Goal: Task Accomplishment & Management: Use online tool/utility

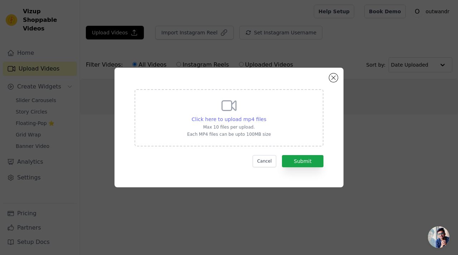
click at [245, 116] on span "Click here to upload mp4 files" at bounding box center [229, 119] width 75 height 6
click at [266, 116] on input "Click here to upload mp4 files Max 10 files per upload. Each MP4 files can be u…" at bounding box center [266, 115] width 0 height 0
type input "C:\fakepath\Adobe Express - american b.mp4"
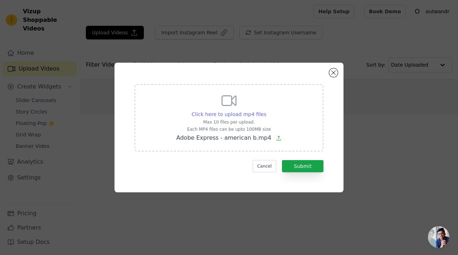
click at [236, 114] on span "Click here to upload mp4 files" at bounding box center [229, 114] width 75 height 6
click at [266, 110] on input "Click here to upload mp4 files Max 10 files per upload. Each MP4 files can be u…" at bounding box center [266, 110] width 0 height 0
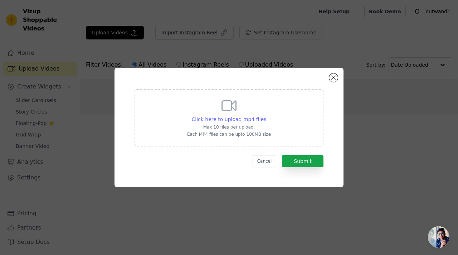
click at [240, 119] on span "Click here to upload mp4 files" at bounding box center [229, 119] width 75 height 6
click at [266, 116] on input "Click here to upload mp4 files Max 10 files per upload. Each MP4 files can be u…" at bounding box center [266, 115] width 0 height 0
click at [257, 118] on span "Click here to upload mp4 files" at bounding box center [229, 119] width 75 height 6
click at [266, 116] on input "Click here to upload mp4 files Max 10 files per upload. Each MP4 files can be u…" at bounding box center [266, 115] width 0 height 0
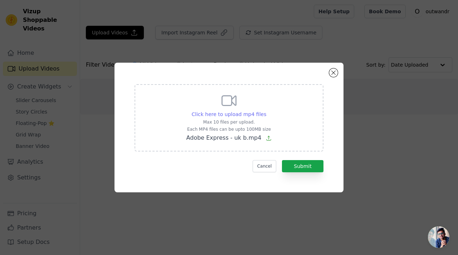
click at [243, 115] on span "Click here to upload mp4 files" at bounding box center [229, 114] width 75 height 6
click at [266, 110] on input "Click here to upload mp4 files Max 10 files per upload. Each MP4 files can be u…" at bounding box center [266, 110] width 0 height 0
type input "C:\fakepath\Adobe Express - blonde lady .mp4"
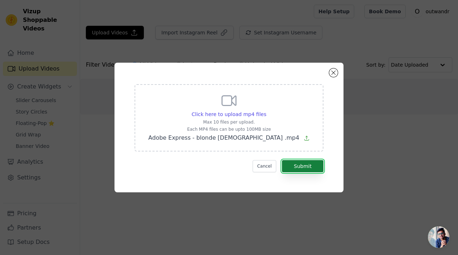
click at [304, 163] on button "Submit" at bounding box center [302, 166] width 41 height 12
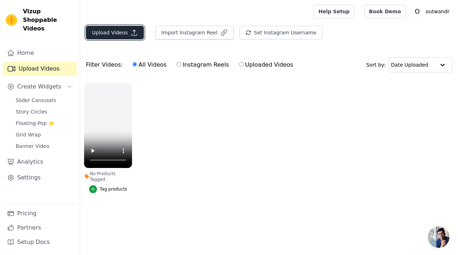
click at [123, 34] on button "Upload Videos" at bounding box center [115, 33] width 58 height 14
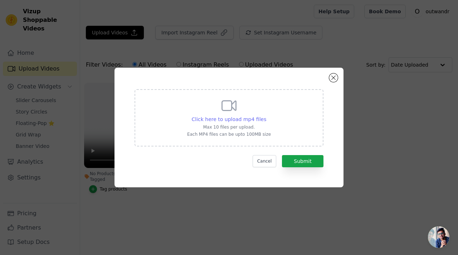
click at [227, 117] on span "Click here to upload mp4 files" at bounding box center [229, 119] width 75 height 6
click at [266, 116] on input "Click here to upload mp4 files Max 10 files per upload. Each MP4 files can be u…" at bounding box center [266, 115] width 0 height 0
type input "C:\fakepath\Adobe Express - uk b.mp4"
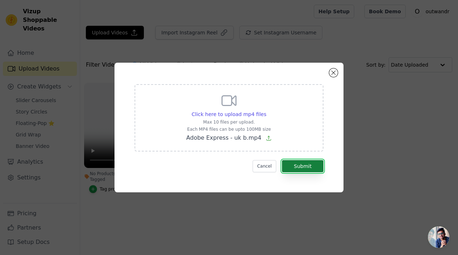
click at [310, 164] on button "Submit" at bounding box center [302, 166] width 41 height 12
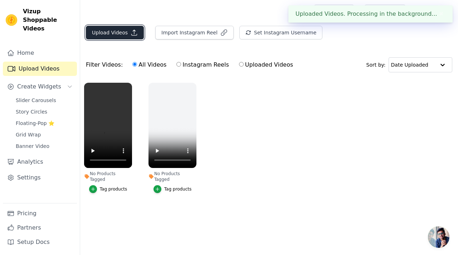
click at [122, 32] on button "Upload Videos" at bounding box center [115, 33] width 58 height 14
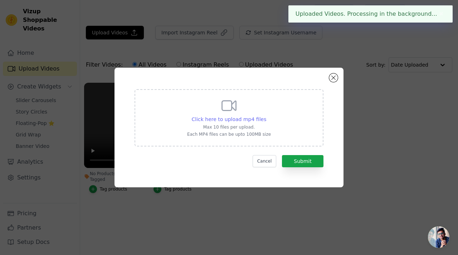
click at [246, 119] on span "Click here to upload mp4 files" at bounding box center [229, 119] width 75 height 6
click at [266, 116] on input "Click here to upload mp4 files Max 10 files per upload. Each MP4 files can be u…" at bounding box center [266, 115] width 0 height 0
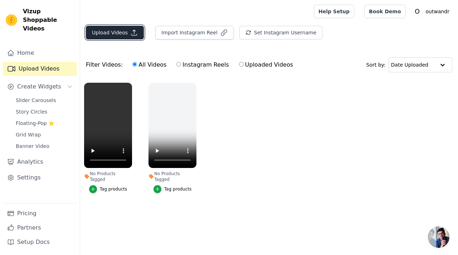
click at [113, 33] on button "Upload Videos" at bounding box center [115, 33] width 58 height 14
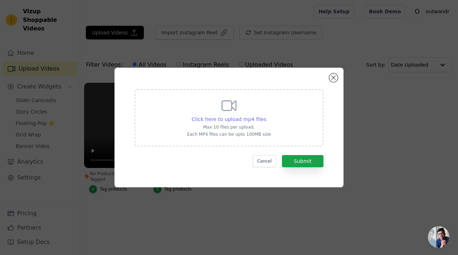
click at [227, 116] on span "Click here to upload mp4 files" at bounding box center [229, 119] width 75 height 6
click at [266, 116] on input "Click here to upload mp4 files Max 10 files per upload. Each MP4 files can be u…" at bounding box center [266, 115] width 0 height 0
type input "C:\fakepath\Adobe Express - american w.mp4"
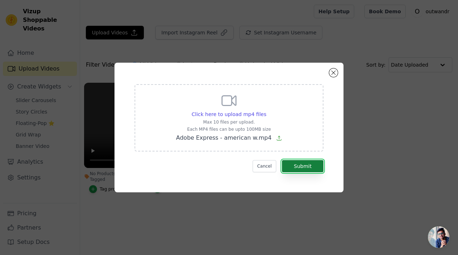
click at [310, 165] on button "Submit" at bounding box center [302, 166] width 41 height 12
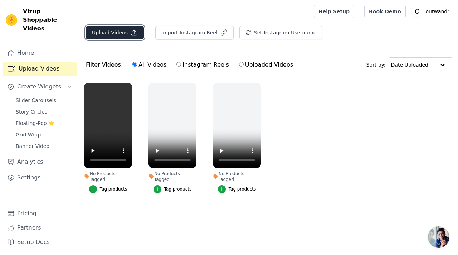
click at [124, 33] on button "Upload Videos" at bounding box center [115, 33] width 58 height 14
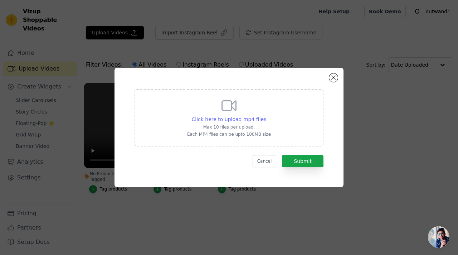
click at [251, 120] on span "Click here to upload mp4 files" at bounding box center [229, 119] width 75 height 6
click at [266, 116] on input "Click here to upload mp4 files Max 10 files per upload. Each MP4 files can be u…" at bounding box center [266, 115] width 0 height 0
type input "C:\fakepath\Adobe Express - american b.mp4"
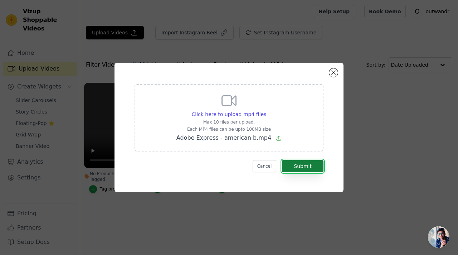
click at [299, 163] on button "Submit" at bounding box center [302, 166] width 41 height 12
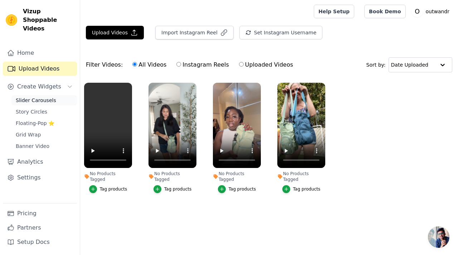
click at [51, 97] on span "Slider Carousels" at bounding box center [36, 100] width 40 height 7
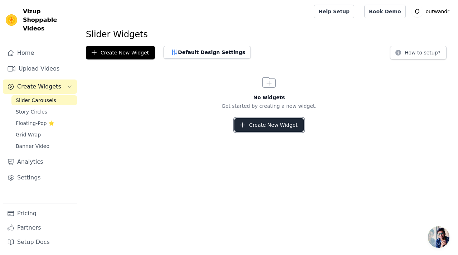
click at [272, 128] on button "Create New Widget" at bounding box center [268, 125] width 69 height 14
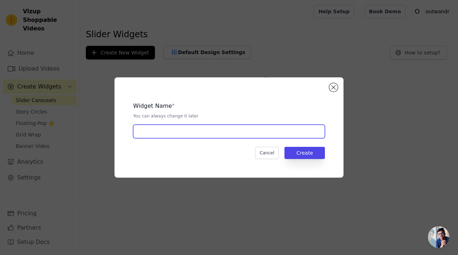
click at [243, 136] on input "text" at bounding box center [229, 131] width 192 height 14
type input "video carousel"
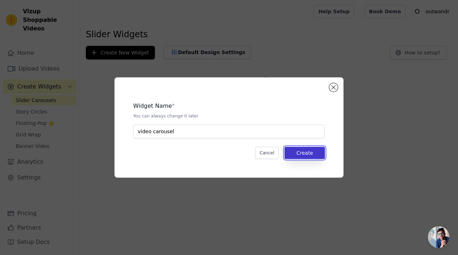
click at [294, 148] on button "Create" at bounding box center [304, 153] width 40 height 12
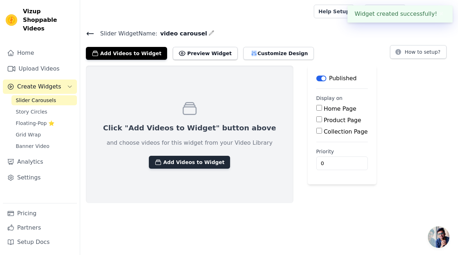
click at [184, 164] on button "Add Videos to Widget" at bounding box center [189, 162] width 81 height 13
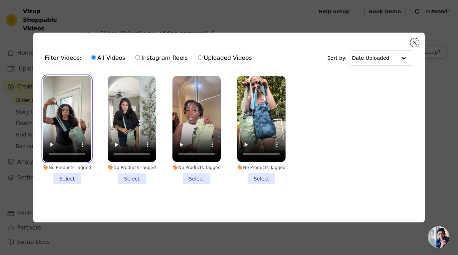
click at [63, 92] on video at bounding box center [67, 119] width 48 height 86
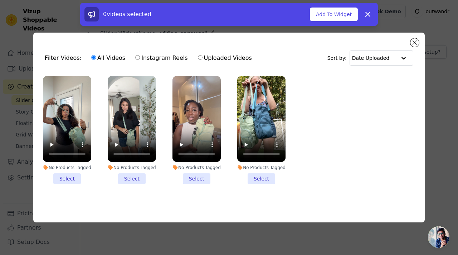
click at [68, 180] on li "No Products Tagged Select" at bounding box center [67, 130] width 48 height 108
click at [0, 0] on input "No Products Tagged Select" at bounding box center [0, 0] width 0 height 0
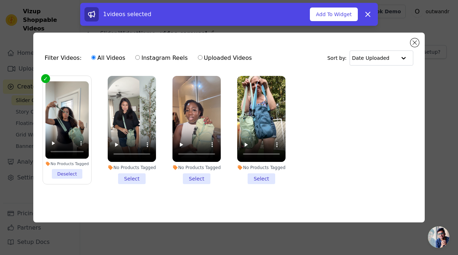
click at [128, 178] on li "No Products Tagged Select" at bounding box center [132, 130] width 48 height 108
click at [0, 0] on input "No Products Tagged Select" at bounding box center [0, 0] width 0 height 0
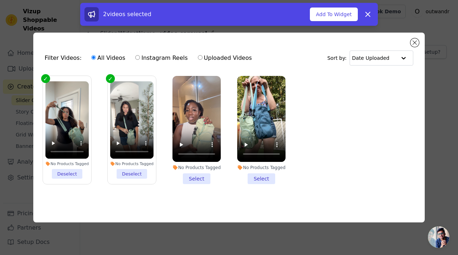
click at [193, 181] on li "No Products Tagged Select" at bounding box center [196, 130] width 48 height 108
click at [0, 0] on input "No Products Tagged Select" at bounding box center [0, 0] width 0 height 0
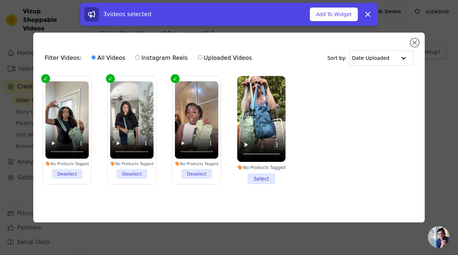
click at [254, 179] on li "No Products Tagged Select" at bounding box center [261, 130] width 48 height 108
click at [0, 0] on input "No Products Tagged Select" at bounding box center [0, 0] width 0 height 0
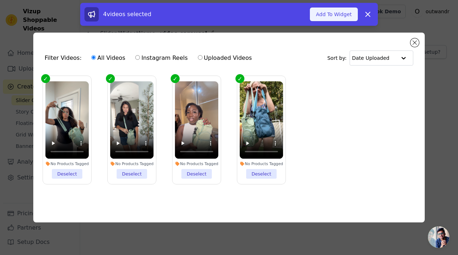
click at [344, 10] on button "Add To Widget" at bounding box center [334, 15] width 48 height 14
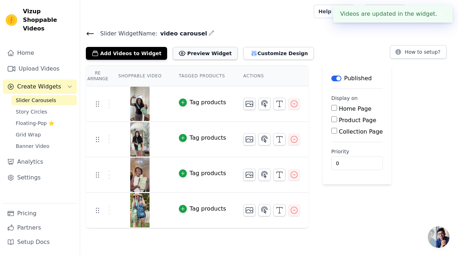
click at [194, 54] on button "Preview Widget" at bounding box center [205, 53] width 64 height 13
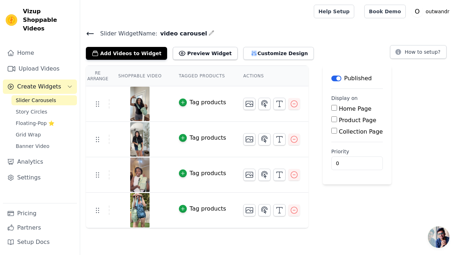
click at [333, 120] on input "Product Page" at bounding box center [334, 119] width 6 height 6
checkbox input "true"
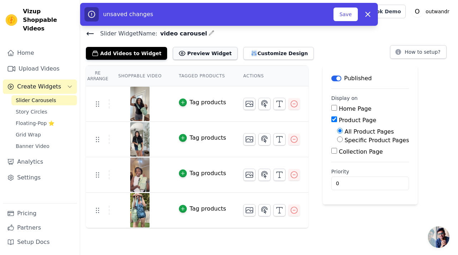
click at [192, 55] on button "Preview Widget" at bounding box center [205, 53] width 64 height 13
click at [250, 53] on button "Customize Design" at bounding box center [278, 53] width 70 height 13
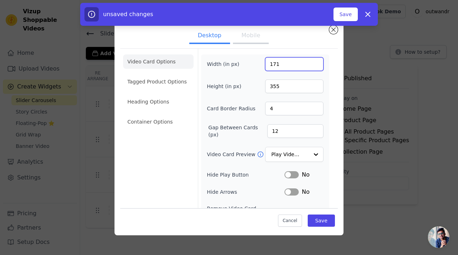
click at [315, 66] on input "171" at bounding box center [294, 64] width 58 height 14
click at [315, 66] on input "163" at bounding box center [294, 64] width 58 height 14
click at [315, 66] on input "148" at bounding box center [294, 64] width 58 height 14
click at [316, 62] on input "149" at bounding box center [294, 64] width 58 height 14
type input "150"
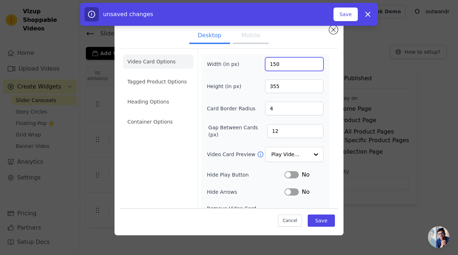
click at [316, 62] on input "150" at bounding box center [294, 64] width 58 height 14
click at [318, 87] on input "276" at bounding box center [294, 86] width 58 height 14
click at [317, 83] on input "277" at bounding box center [294, 86] width 58 height 14
click at [317, 83] on input "278" at bounding box center [294, 86] width 58 height 14
click at [317, 83] on input "279" at bounding box center [294, 86] width 58 height 14
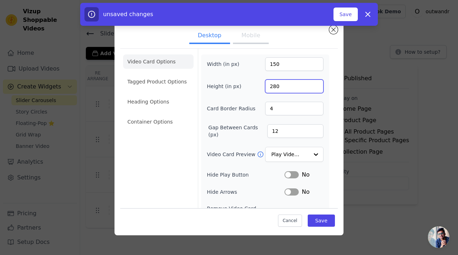
type input "280"
click at [317, 83] on input "280" at bounding box center [294, 86] width 58 height 14
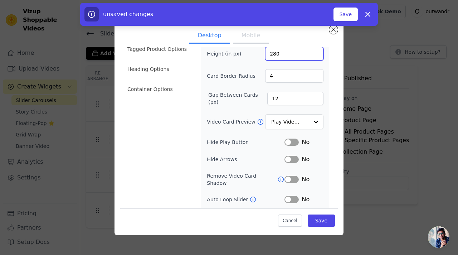
scroll to position [34, 0]
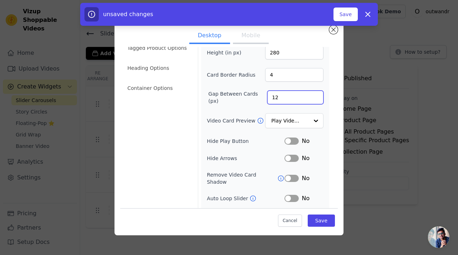
click at [291, 99] on input "12" at bounding box center [295, 97] width 56 height 14
click at [316, 99] on input "11" at bounding box center [295, 97] width 56 height 14
type input "10"
click at [316, 99] on input "10" at bounding box center [295, 97] width 56 height 14
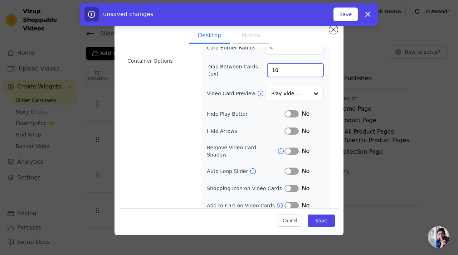
scroll to position [59, 0]
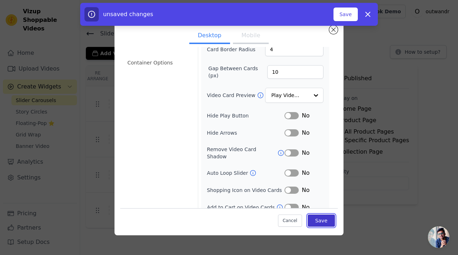
click at [316, 224] on button "Save" at bounding box center [321, 220] width 27 height 12
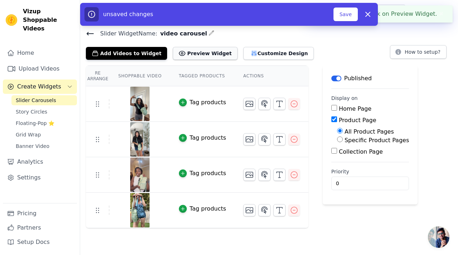
click at [191, 54] on button "Preview Widget" at bounding box center [205, 53] width 64 height 13
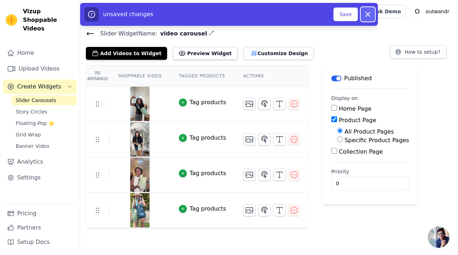
click at [366, 12] on icon "button" at bounding box center [367, 14] width 9 height 9
checkbox input "false"
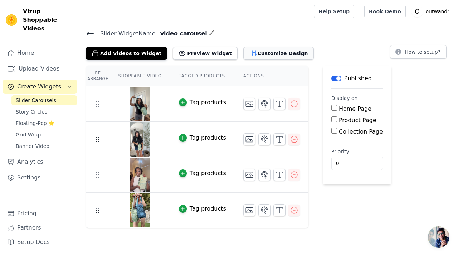
click at [267, 49] on button "Customize Design" at bounding box center [278, 53] width 70 height 13
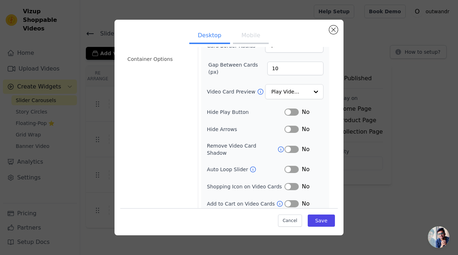
scroll to position [0, 0]
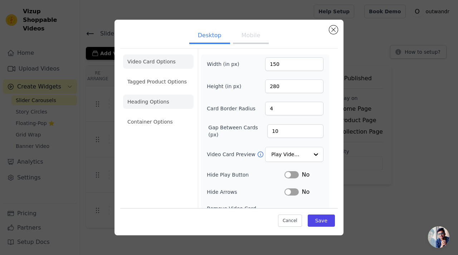
click at [152, 99] on li "Heading Options" at bounding box center [158, 101] width 70 height 14
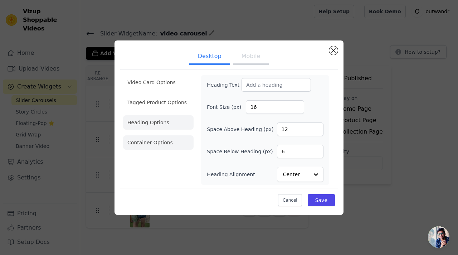
click at [166, 144] on li "Container Options" at bounding box center [158, 142] width 70 height 14
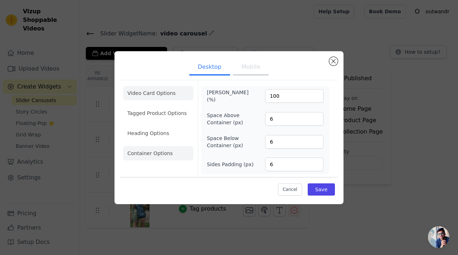
click at [156, 106] on li "Video Card Options" at bounding box center [158, 113] width 70 height 14
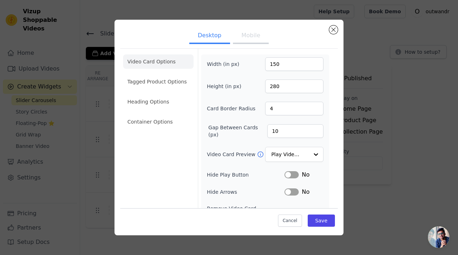
click at [257, 38] on button "Mobile" at bounding box center [251, 36] width 36 height 16
click at [218, 34] on button "Desktop" at bounding box center [209, 36] width 41 height 16
click at [253, 42] on button "Mobile" at bounding box center [251, 36] width 36 height 16
click at [209, 41] on button "Desktop" at bounding box center [209, 36] width 41 height 16
click at [315, 84] on input "281" at bounding box center [294, 86] width 58 height 14
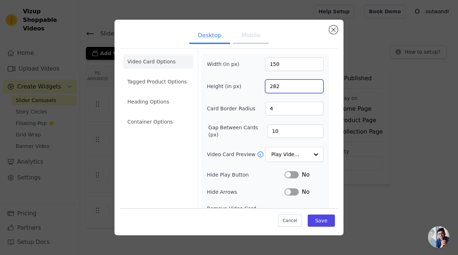
click at [315, 84] on input "282" at bounding box center [294, 86] width 58 height 14
click at [315, 84] on input "283" at bounding box center [294, 86] width 58 height 14
click at [315, 84] on input "284" at bounding box center [294, 86] width 58 height 14
click at [315, 84] on input "285" at bounding box center [294, 86] width 58 height 14
type input "286"
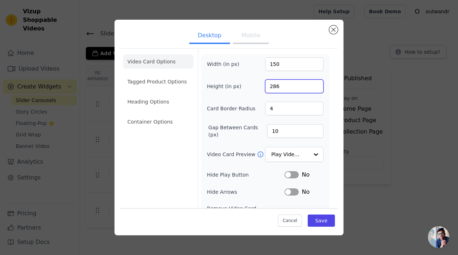
click at [315, 84] on input "286" at bounding box center [294, 86] width 58 height 14
click at [318, 129] on input "11" at bounding box center [295, 131] width 56 height 14
type input "12"
click at [318, 129] on input "12" at bounding box center [295, 131] width 56 height 14
click at [333, 224] on button "Save" at bounding box center [321, 220] width 27 height 12
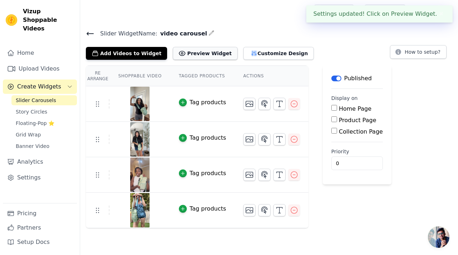
click at [177, 50] on button "Preview Widget" at bounding box center [205, 53] width 64 height 13
